Goal: Transaction & Acquisition: Purchase product/service

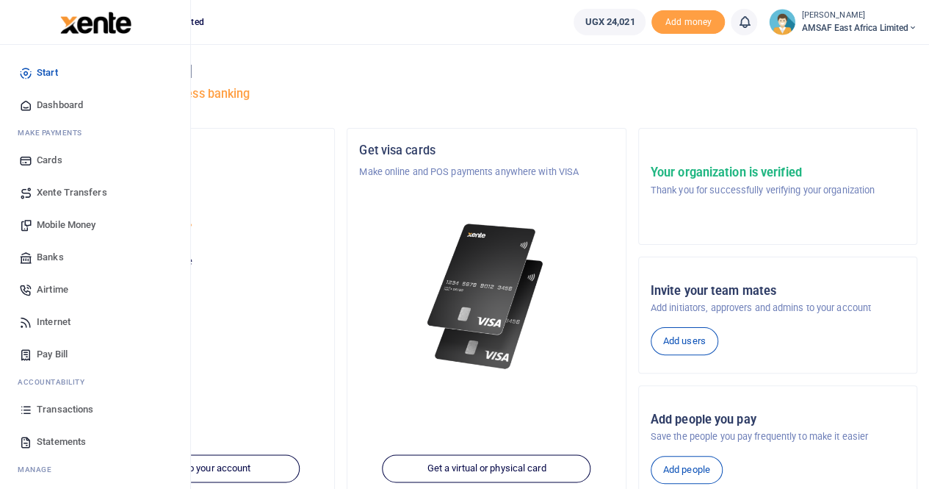
click at [34, 220] on link "Mobile Money" at bounding box center [95, 225] width 167 height 32
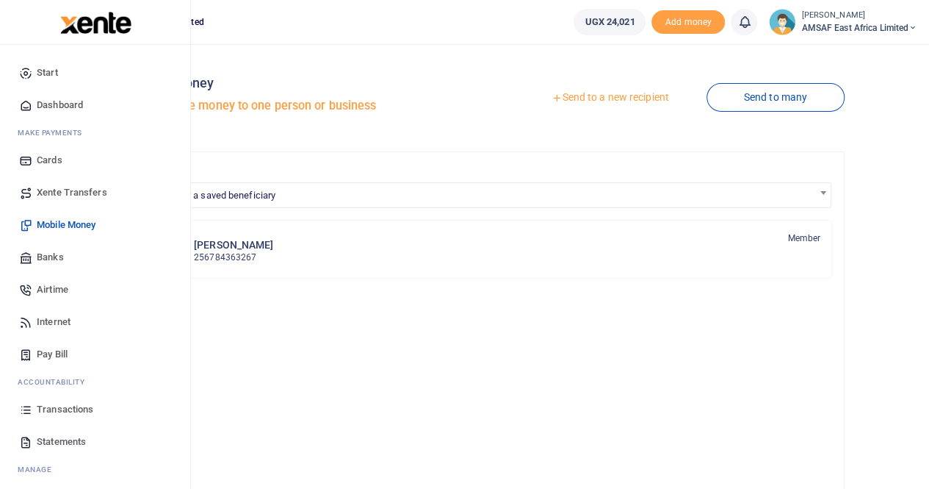
click at [54, 409] on span "Transactions" at bounding box center [65, 409] width 57 height 15
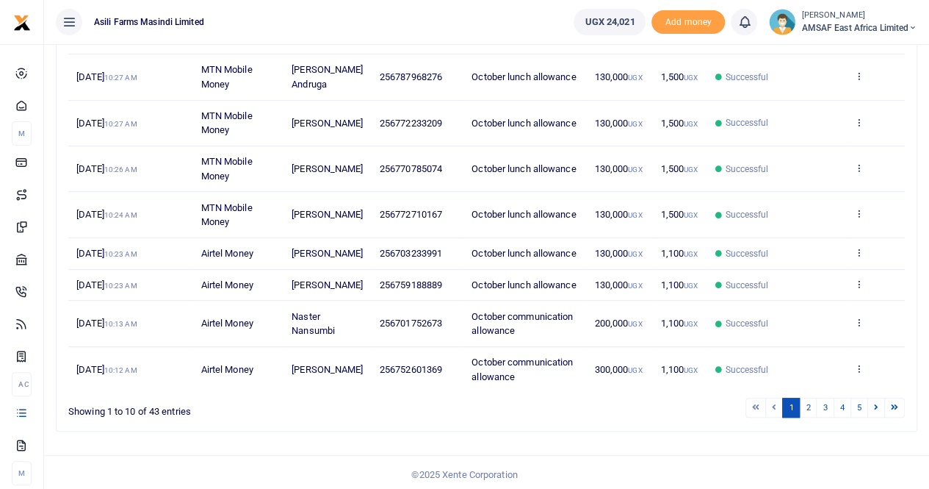
scroll to position [326, 0]
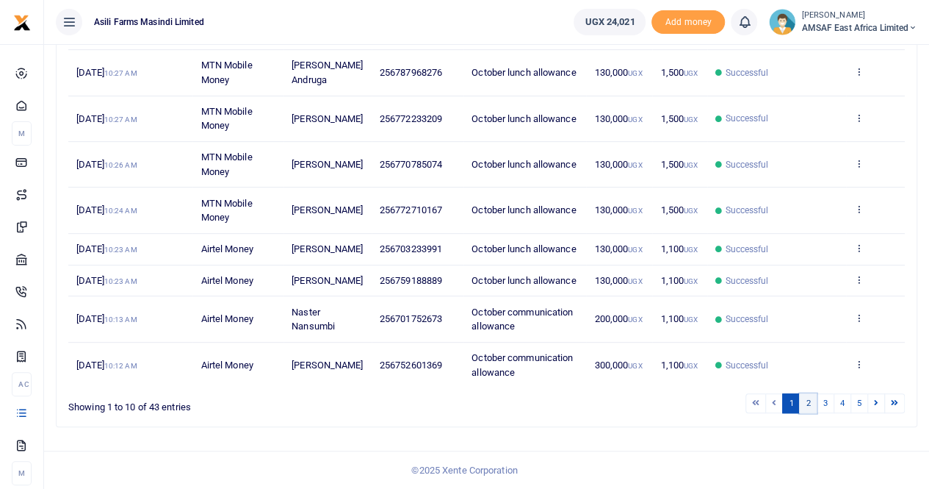
click at [808, 405] on link "2" at bounding box center [808, 403] width 18 height 20
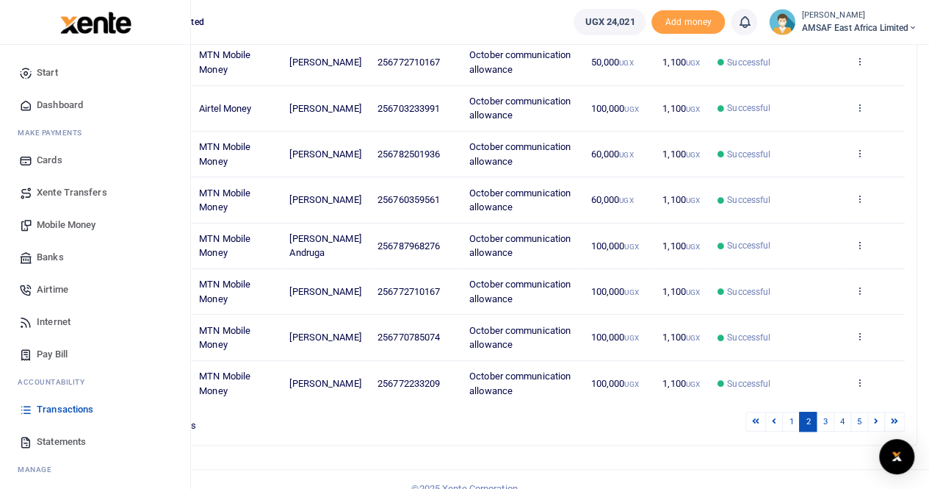
click at [57, 223] on span "Mobile Money" at bounding box center [66, 224] width 59 height 15
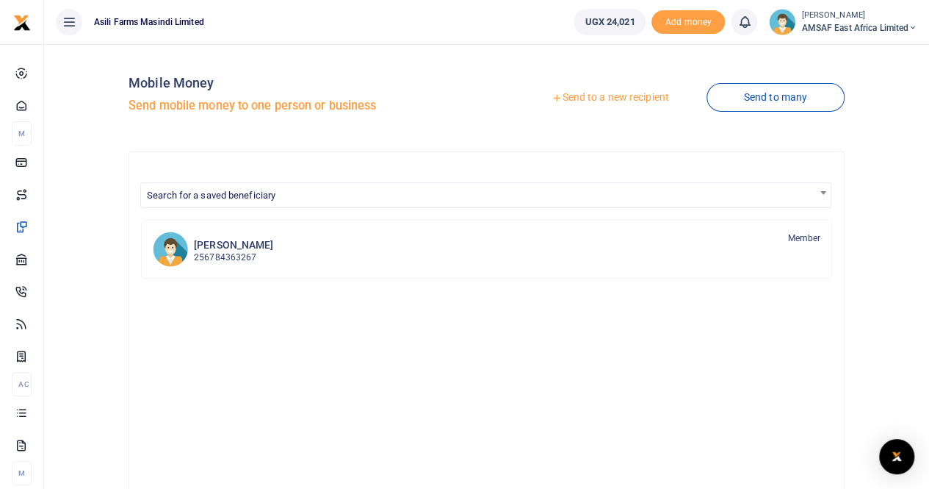
click at [572, 98] on link "Send to a new recipient" at bounding box center [610, 97] width 192 height 26
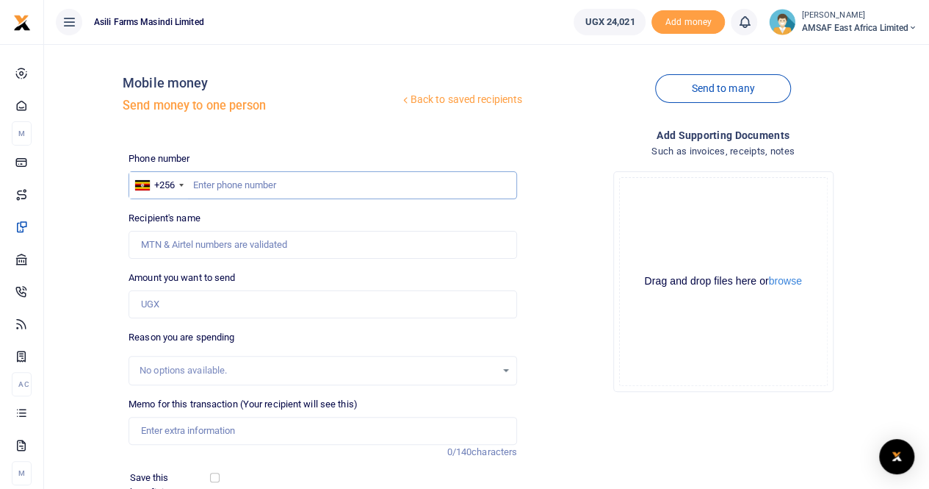
click at [242, 188] on input "text" at bounding box center [323, 185] width 389 height 28
type input "777530327"
type input "[PERSON_NAME]"
type input "777530327"
click at [68, 228] on div "Back to saved recipients Mobile money Send money to one person Send to many Pho…" at bounding box center [487, 328] width 874 height 545
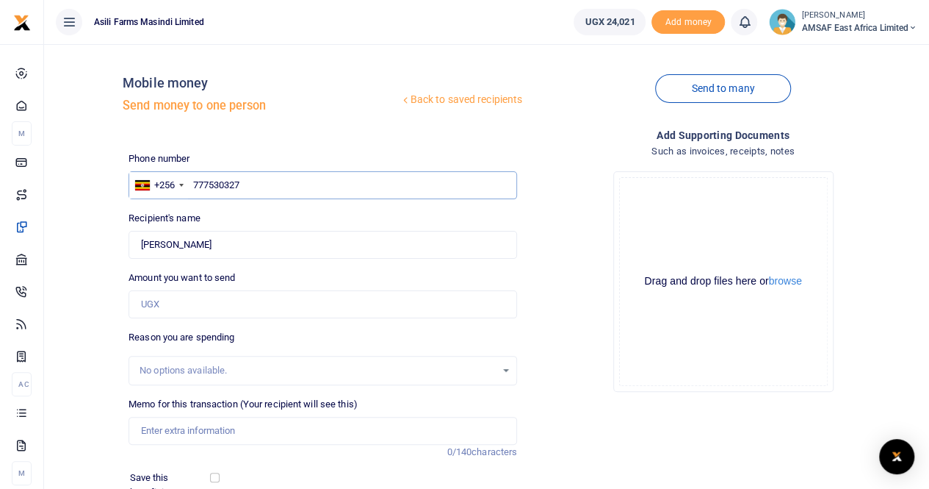
drag, startPoint x: 252, startPoint y: 186, endPoint x: 192, endPoint y: 184, distance: 60.3
click at [192, 184] on input "777530327" at bounding box center [323, 185] width 389 height 28
